Goal: Browse casually: Explore the website without a specific task or goal

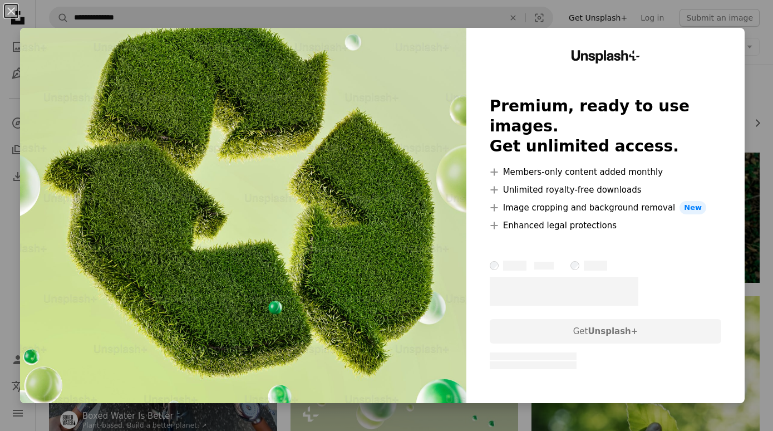
scroll to position [353, 0]
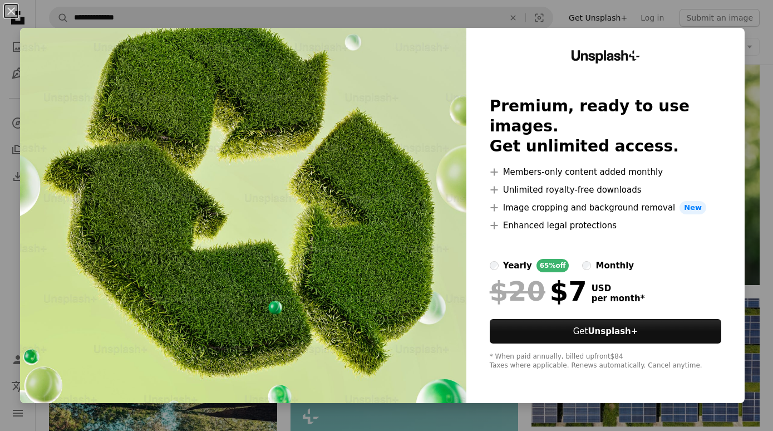
click at [764, 40] on div "An X shape Unsplash+ Premium, ready to use images. Get unlimited access. A plus…" at bounding box center [386, 215] width 773 height 431
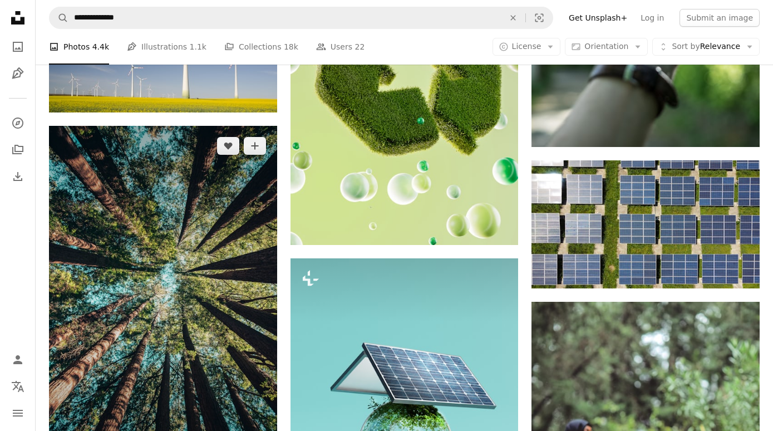
scroll to position [86, 0]
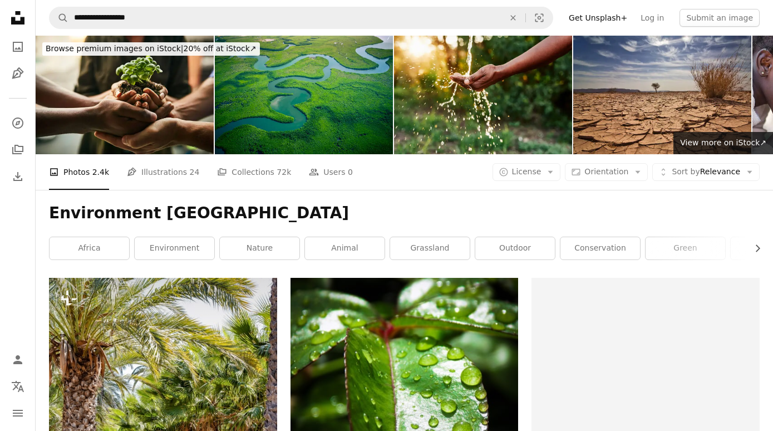
scroll to position [197, 0]
